Goal: Use online tool/utility: Utilize a website feature to perform a specific function

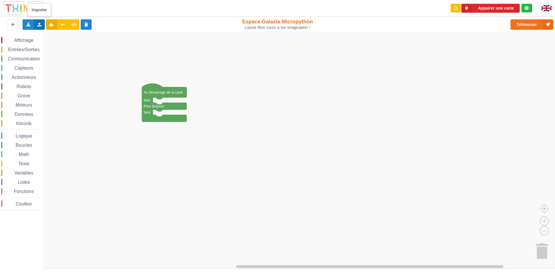
click at [38, 24] on icon at bounding box center [39, 24] width 5 height 3
click at [55, 36] on span "Importer un assemblage de blocs" at bounding box center [80, 35] width 60 height 5
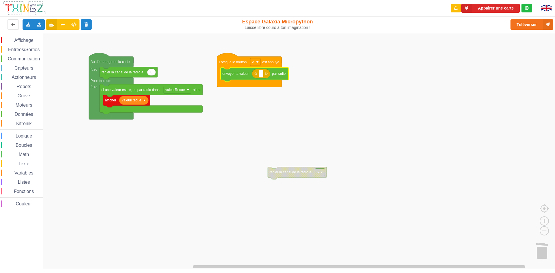
type input "o"
type input "ilot 13 : salut : ilot 14"
click at [490, 10] on button "Appairer une carte" at bounding box center [490, 8] width 58 height 9
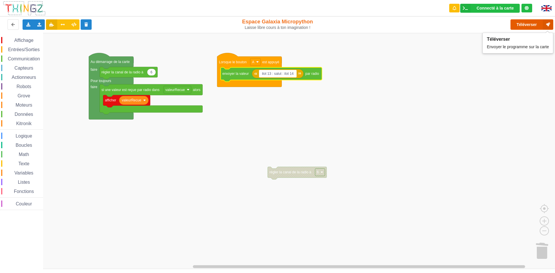
click at [532, 25] on button "Téléverser" at bounding box center [531, 24] width 43 height 10
